Goal: Task Accomplishment & Management: Manage account settings

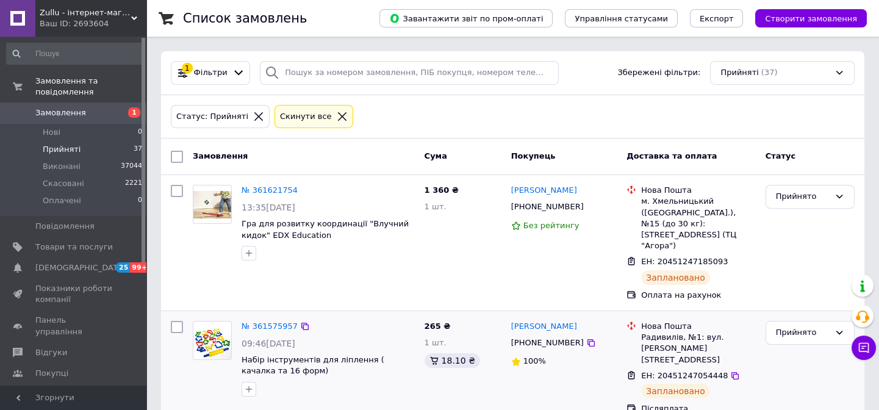
scroll to position [110, 0]
click at [60, 107] on span "Замовлення" at bounding box center [60, 112] width 51 height 11
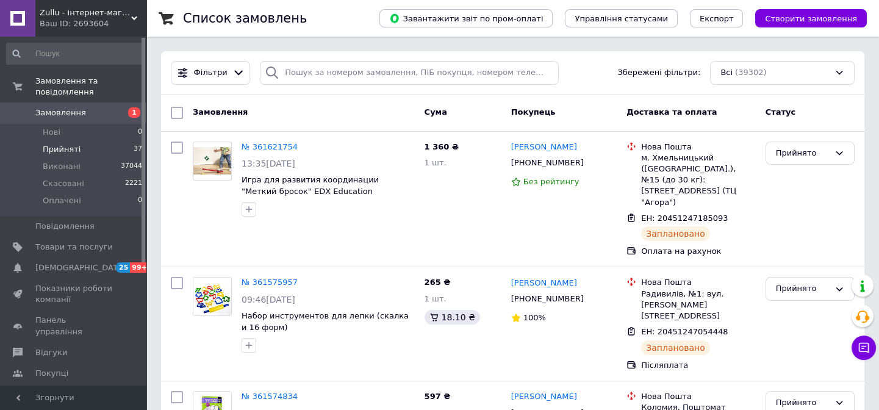
click at [66, 144] on span "Прийняті" at bounding box center [62, 149] width 38 height 11
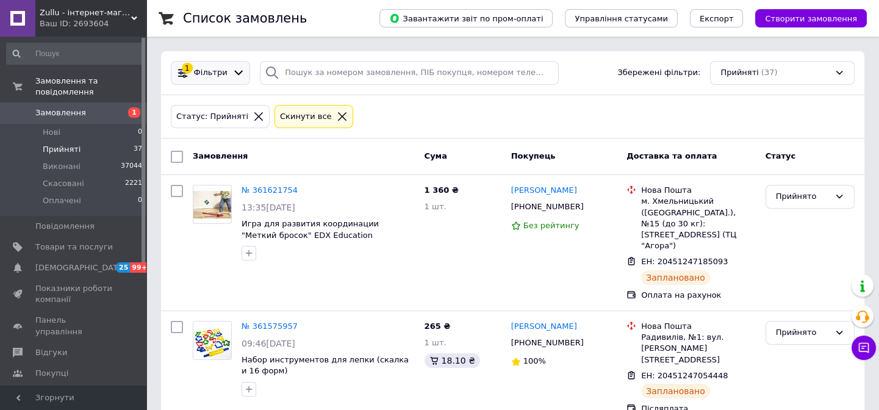
click at [221, 64] on div "1 Фільтри" at bounding box center [210, 73] width 79 height 24
click at [220, 71] on span "Фільтри" at bounding box center [211, 73] width 34 height 12
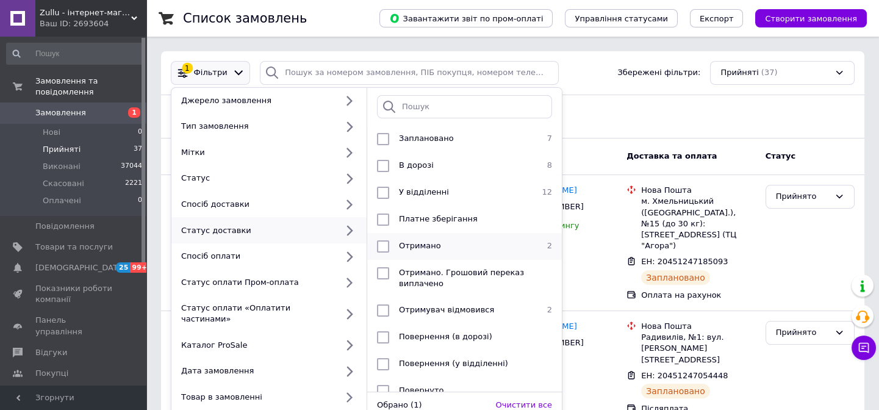
click at [434, 244] on span "Отримано" at bounding box center [420, 245] width 42 height 9
checkbox input "true"
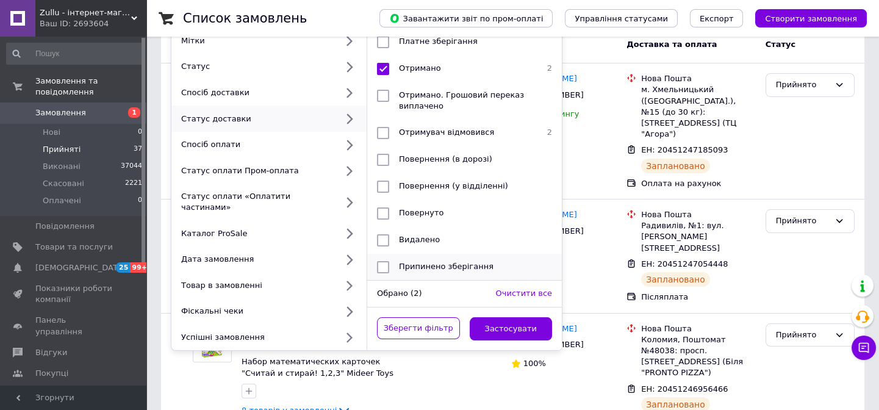
scroll to position [166, 0]
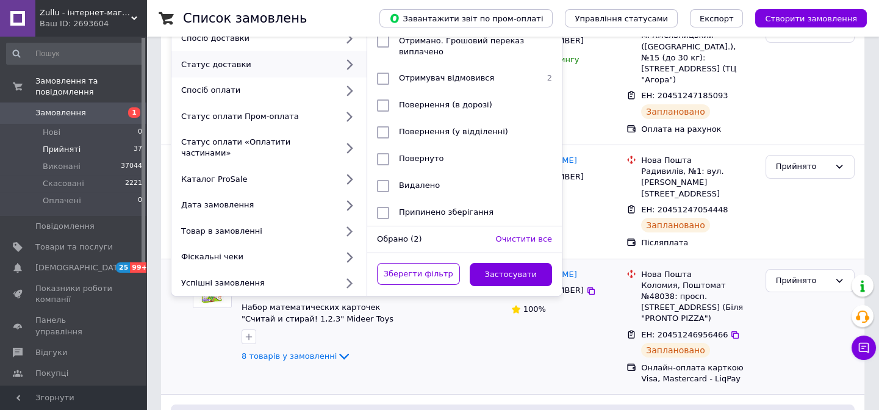
click at [551, 263] on button "Застосувати" at bounding box center [511, 275] width 83 height 24
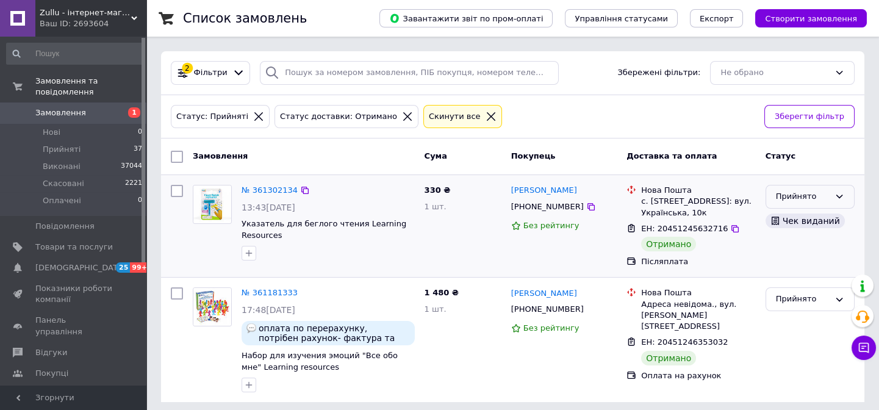
click at [781, 201] on div "Прийнято" at bounding box center [803, 196] width 54 height 13
click at [780, 218] on li "Виконано" at bounding box center [810, 222] width 88 height 23
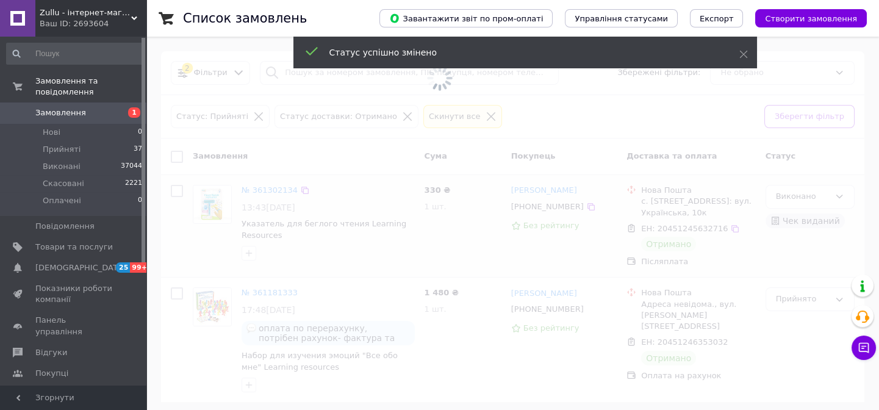
click at [790, 300] on span at bounding box center [439, 205] width 879 height 410
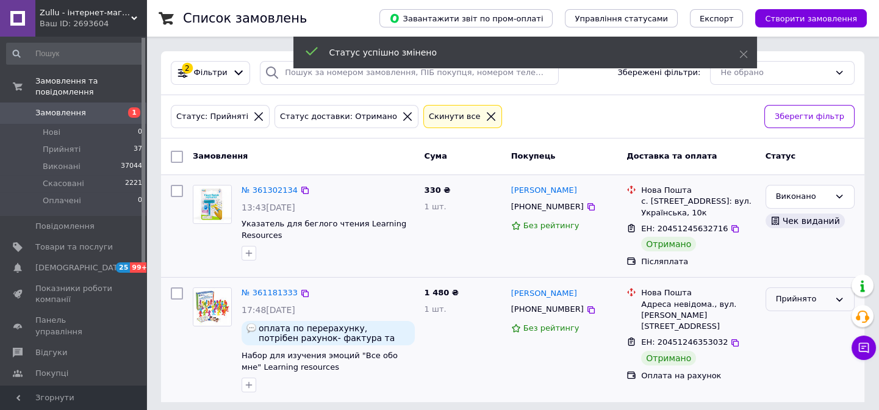
click at [790, 302] on div "Прийнято" at bounding box center [803, 299] width 54 height 13
drag, startPoint x: 790, startPoint y: 321, endPoint x: 793, endPoint y: 329, distance: 9.1
click at [790, 320] on li "Виконано" at bounding box center [810, 325] width 88 height 23
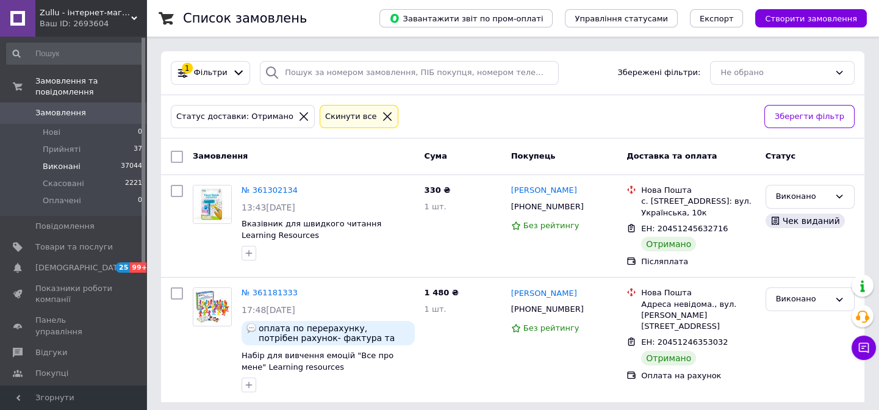
click at [31, 158] on li "Виконані 37044" at bounding box center [74, 166] width 149 height 17
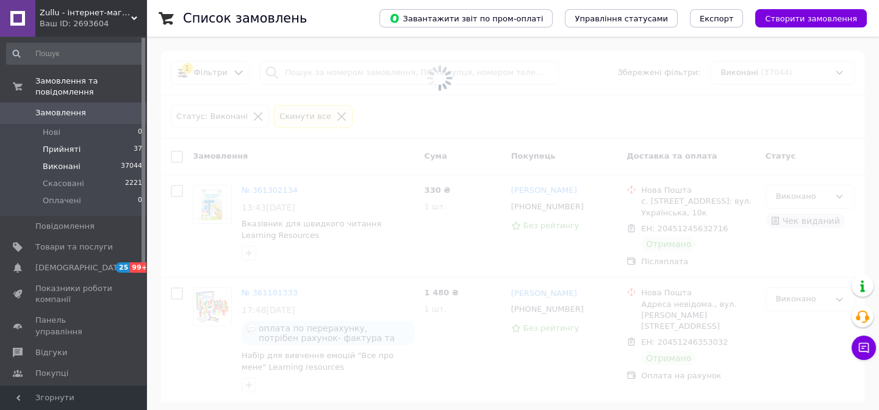
click at [40, 142] on li "Прийняті 37" at bounding box center [74, 149] width 149 height 17
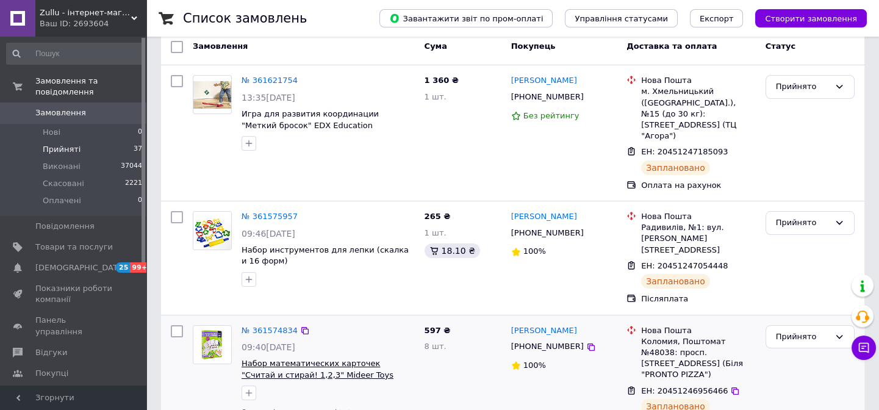
scroll to position [221, 0]
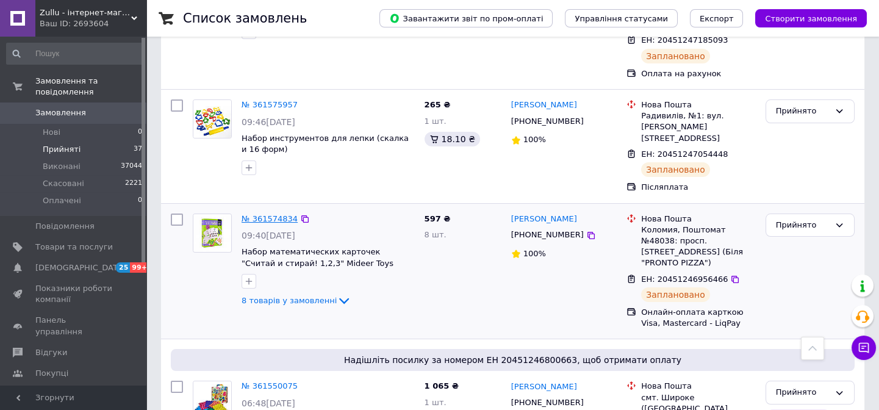
click at [273, 214] on link "№ 361574834" at bounding box center [270, 218] width 56 height 9
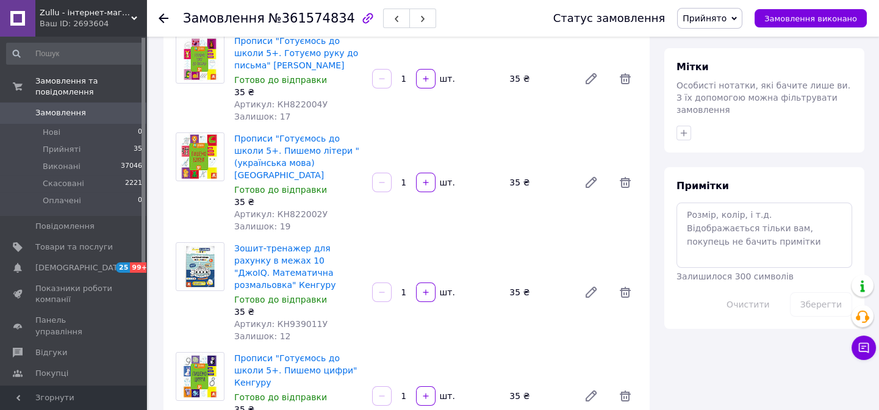
scroll to position [555, 0]
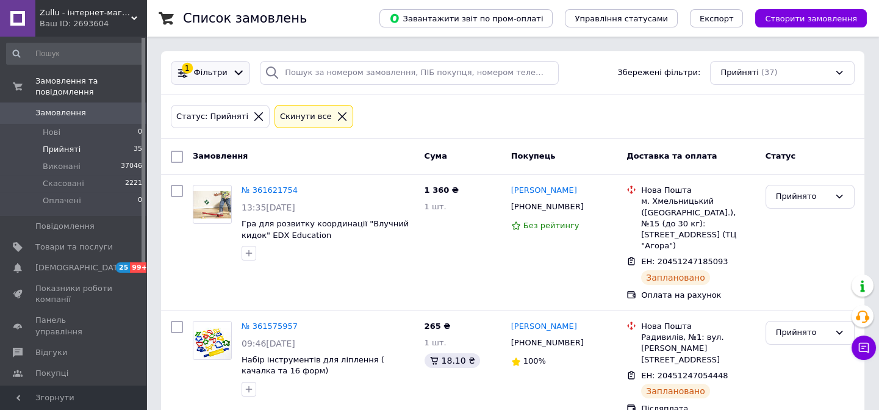
click at [230, 68] on div at bounding box center [239, 72] width 18 height 13
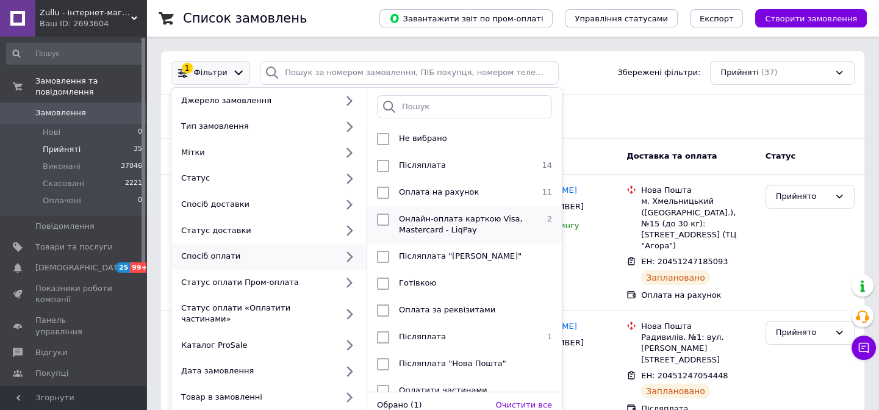
click at [451, 233] on span "Онлайн-оплата карткою Visa, Mastercard - LiqPay" at bounding box center [461, 224] width 124 height 20
checkbox input "true"
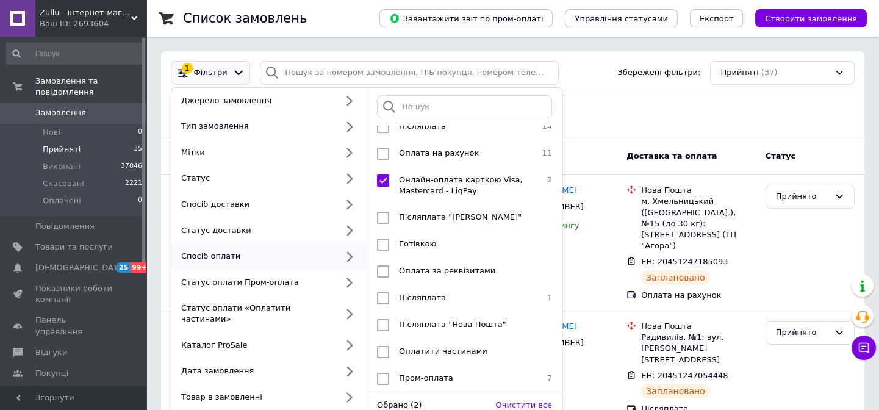
scroll to position [166, 0]
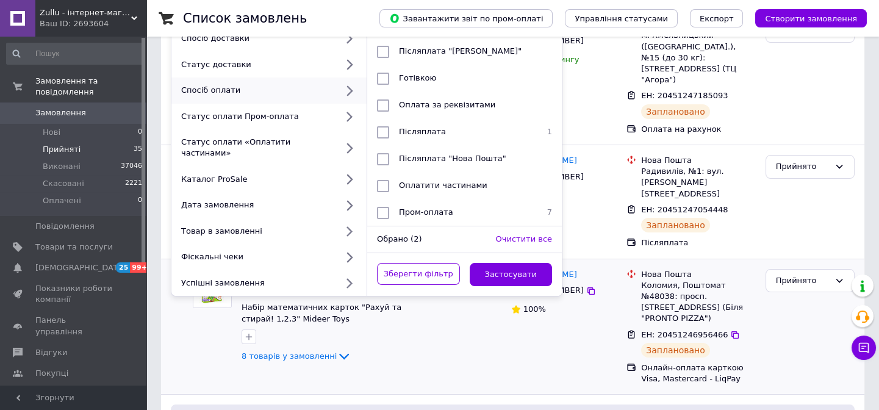
click at [526, 263] on button "Застосувати" at bounding box center [511, 275] width 83 height 24
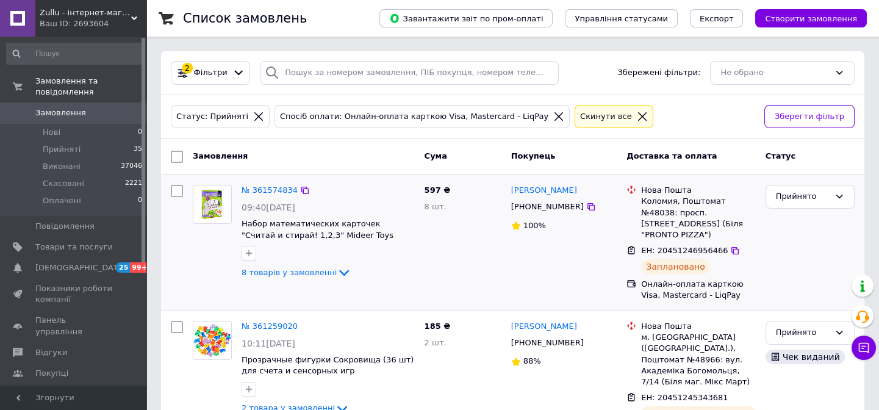
drag, startPoint x: 562, startPoint y: 185, endPoint x: 509, endPoint y: 190, distance: 52.7
click at [510, 190] on div "[PERSON_NAME]" at bounding box center [564, 191] width 109 height 14
copy link "[PERSON_NAME]"
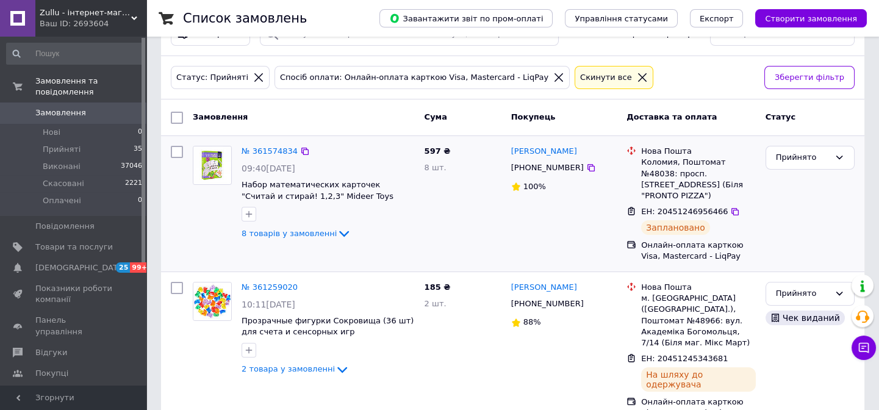
scroll to position [40, 0]
click at [553, 77] on icon at bounding box center [558, 76] width 11 height 11
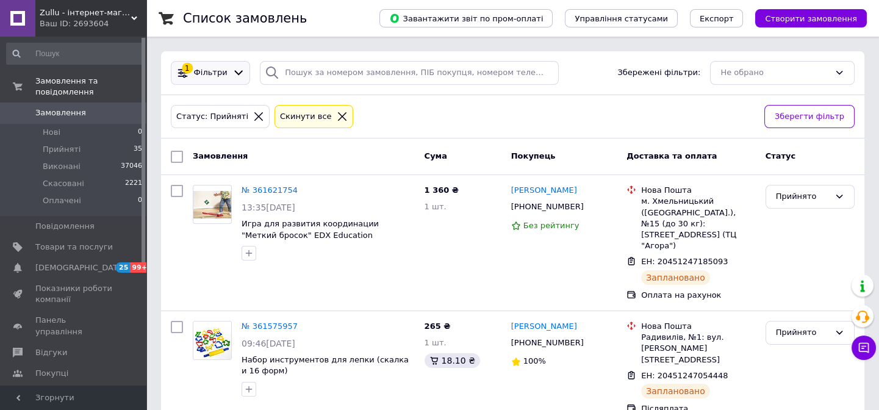
click at [217, 74] on span "Фільтри" at bounding box center [211, 73] width 34 height 12
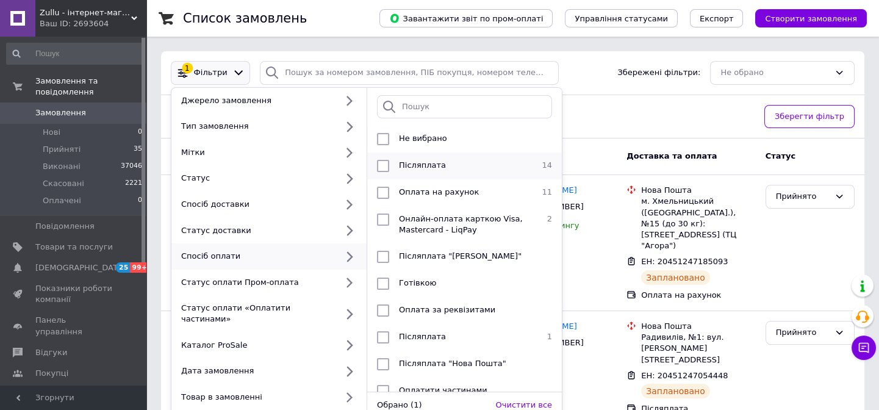
click at [429, 162] on span "Післяплата" at bounding box center [422, 164] width 47 height 9
checkbox input "true"
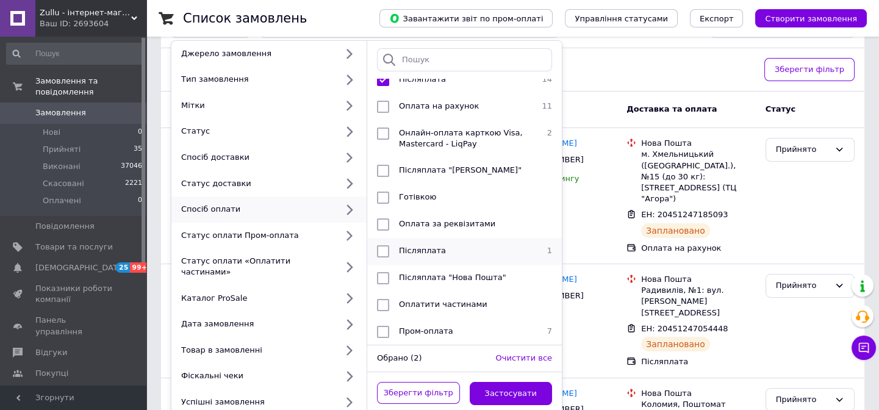
scroll to position [110, 0]
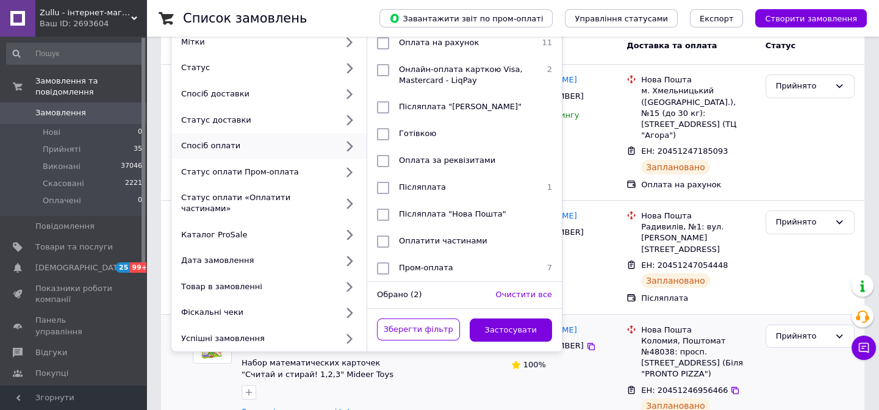
click at [506, 322] on button "Застосувати" at bounding box center [511, 330] width 83 height 24
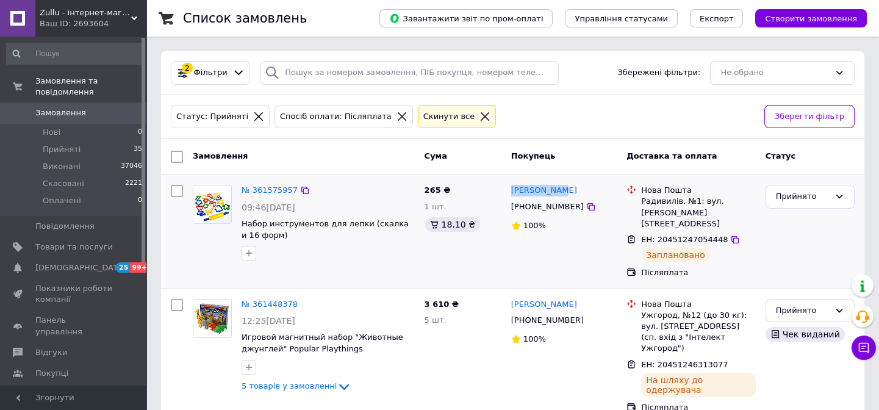
drag, startPoint x: 574, startPoint y: 189, endPoint x: 510, endPoint y: 190, distance: 64.1
click at [510, 190] on div "[PERSON_NAME]" at bounding box center [564, 191] width 109 height 14
copy link "[PERSON_NAME]"
click at [397, 111] on icon at bounding box center [402, 116] width 11 height 11
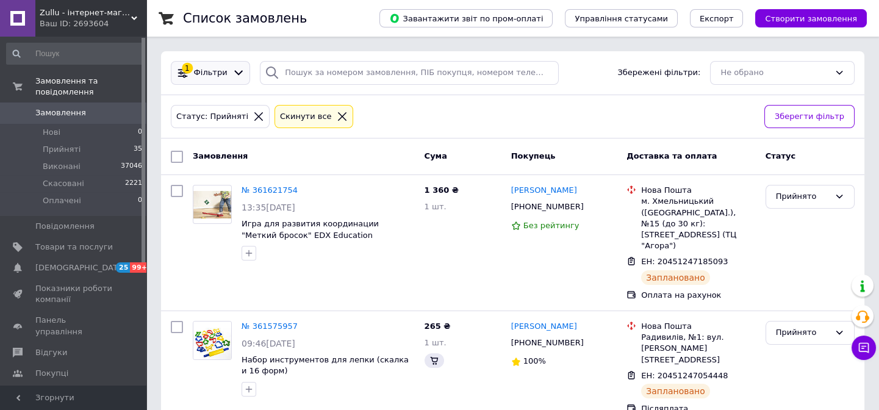
click at [211, 79] on div "1 Фільтри" at bounding box center [210, 73] width 79 height 24
click at [218, 73] on span "Фільтри" at bounding box center [211, 73] width 34 height 12
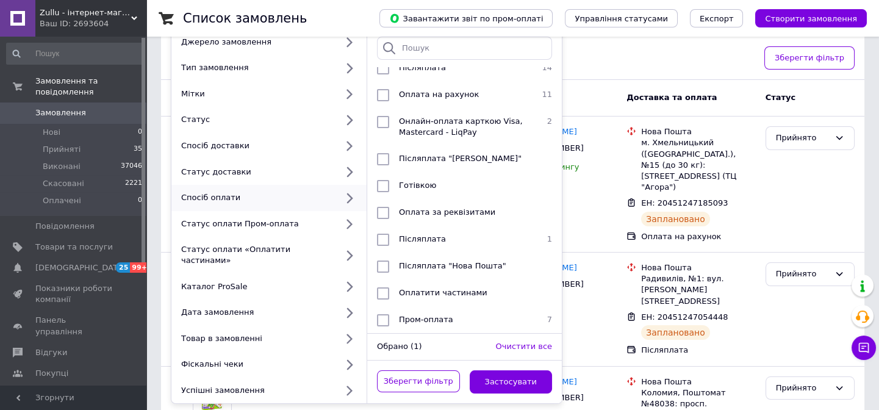
scroll to position [110, 0]
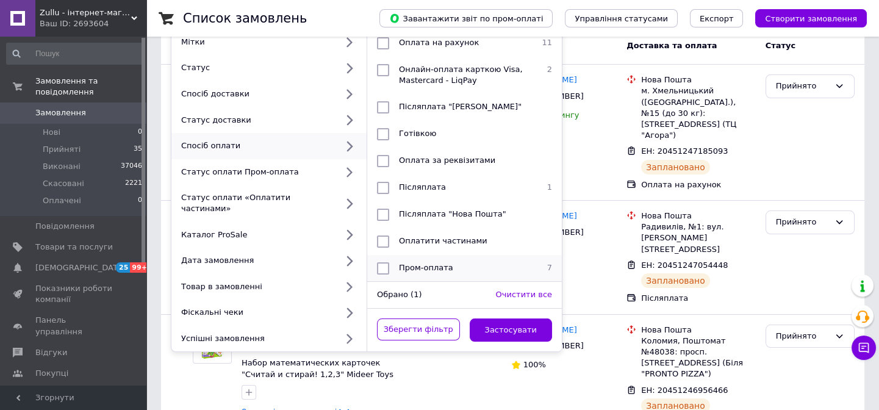
click at [479, 262] on div "Пром-оплата" at bounding box center [463, 268] width 138 height 12
checkbox input "true"
click at [514, 320] on button "Застосувати" at bounding box center [511, 330] width 83 height 24
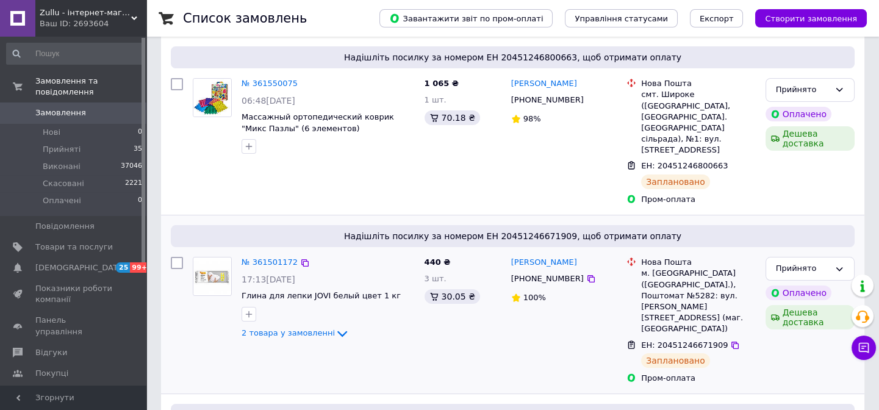
scroll to position [110, 0]
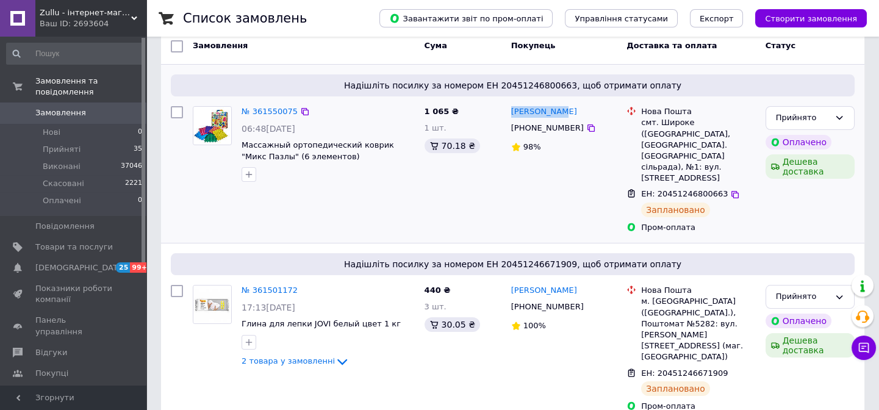
drag, startPoint x: 572, startPoint y: 112, endPoint x: 509, endPoint y: 112, distance: 62.8
click at [510, 112] on div "[PERSON_NAME]" at bounding box center [564, 112] width 109 height 14
click at [512, 110] on div "[PERSON_NAME]" at bounding box center [564, 112] width 109 height 14
copy link "[PERSON_NAME]"
drag, startPoint x: 572, startPoint y: 276, endPoint x: 512, endPoint y: 280, distance: 59.9
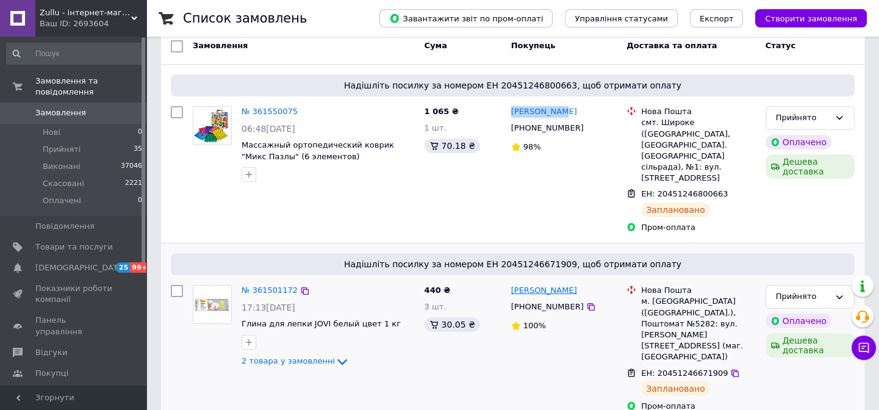
click at [512, 284] on div "[PERSON_NAME]" at bounding box center [564, 291] width 109 height 14
copy link "[PERSON_NAME]"
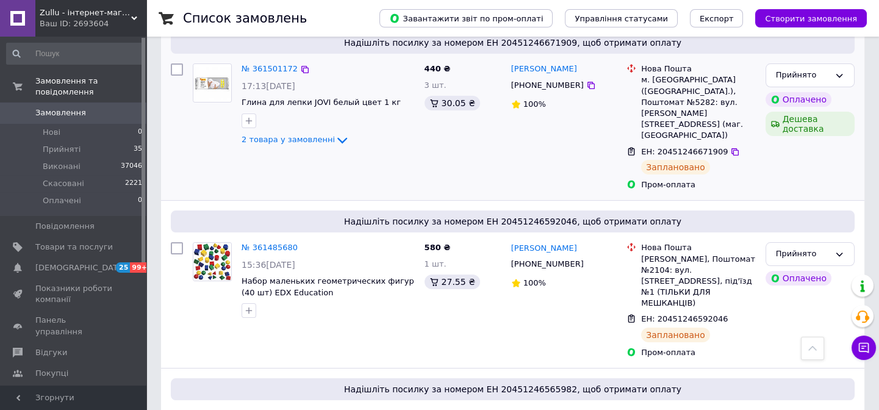
scroll to position [332, 0]
drag, startPoint x: 597, startPoint y: 201, endPoint x: 509, endPoint y: 198, distance: 88.5
click at [509, 237] on div "Юлия Николаева +380935012502 100%" at bounding box center [564, 300] width 116 height 126
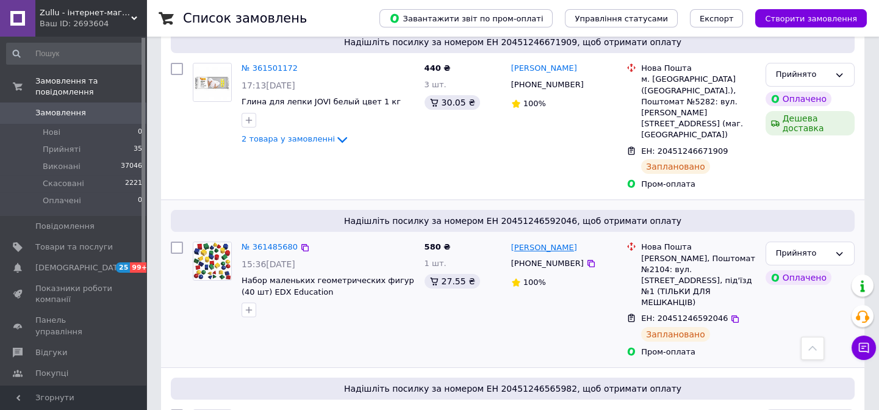
copy link "[PERSON_NAME]"
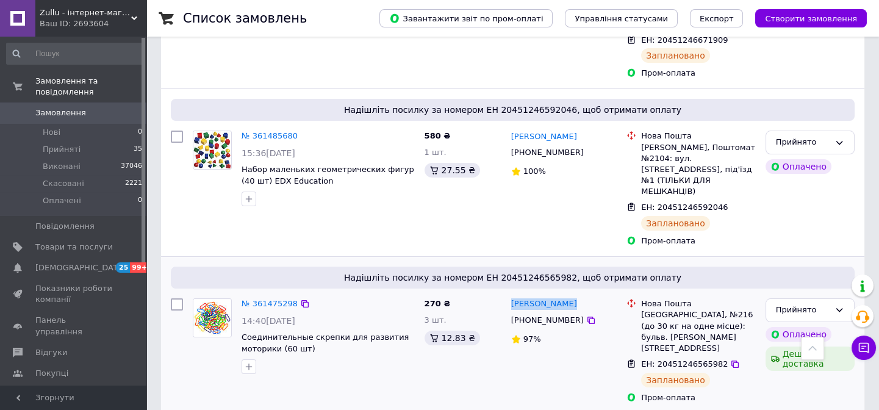
drag, startPoint x: 594, startPoint y: 238, endPoint x: 508, endPoint y: 237, distance: 86.0
click at [508, 293] on div "Линда Крюкова +380952724347 97%" at bounding box center [564, 350] width 116 height 115
copy link "[PERSON_NAME]"
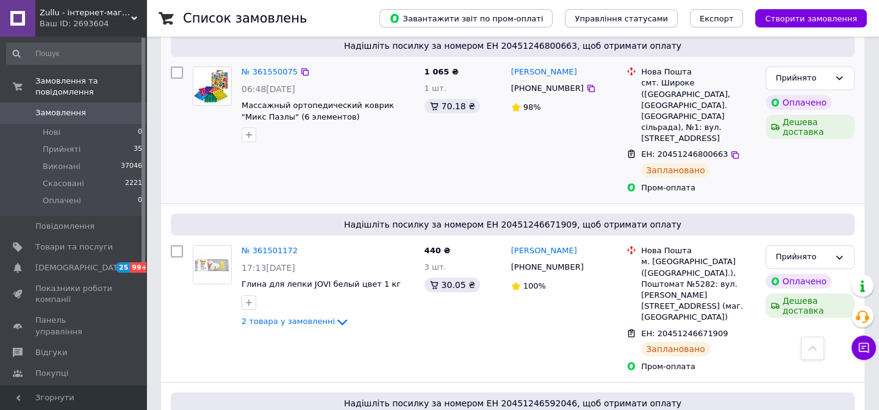
scroll to position [37, 0]
